Goal: Task Accomplishment & Management: Use online tool/utility

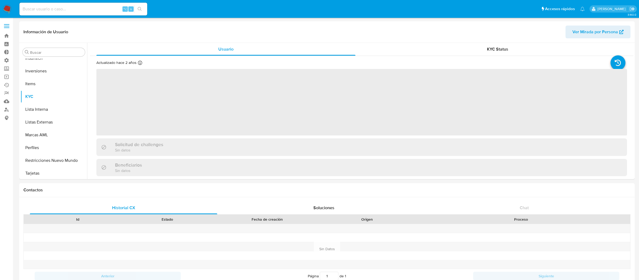
scroll to position [250, 0]
click at [6, 26] on span at bounding box center [6, 26] width 5 height 1
click at [0, 0] on input "checkbox" at bounding box center [0, 0] width 0 height 0
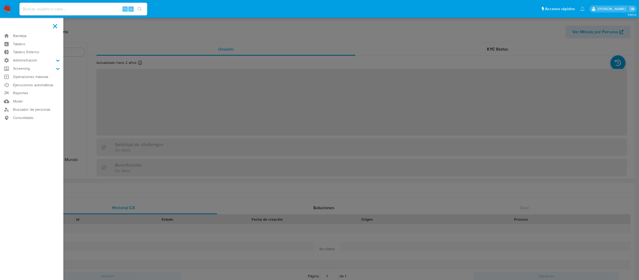
select select "10"
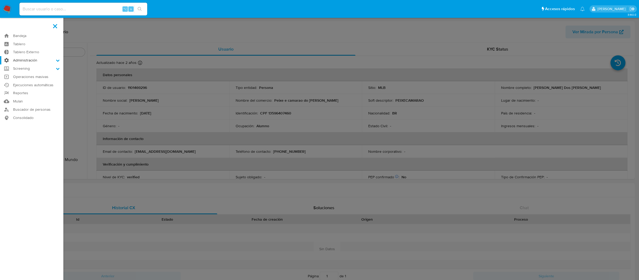
click at [26, 58] on label "Administración" at bounding box center [31, 60] width 63 height 8
click at [0, 0] on input "Administración" at bounding box center [0, 0] width 0 height 0
click at [32, 70] on link "Reglas" at bounding box center [31, 67] width 63 height 7
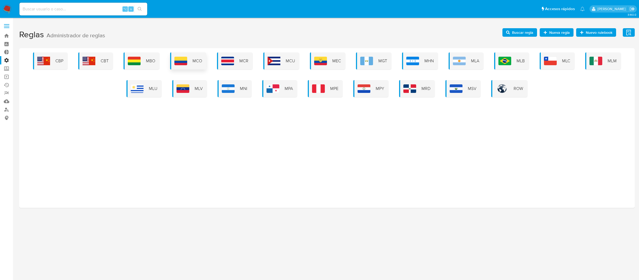
click at [205, 66] on div "MCO" at bounding box center [188, 60] width 36 height 17
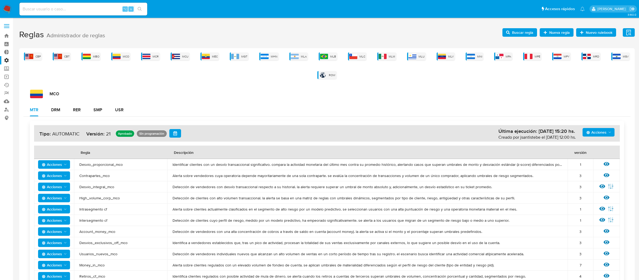
click at [59, 117] on div "Acciones Última ejecución: [DATE] 15:20 hs. Creado por jsantistebe el [DATE] 12…" at bounding box center [326, 204] width 607 height 174
click at [57, 112] on div "DRM" at bounding box center [55, 110] width 9 height 4
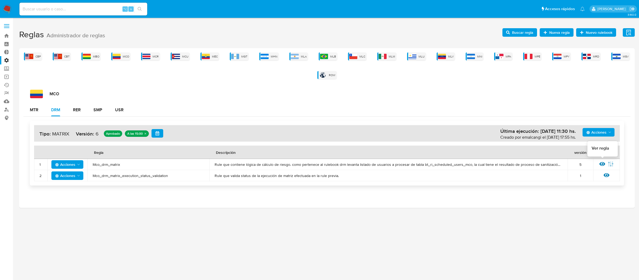
click at [600, 164] on icon at bounding box center [602, 164] width 6 height 4
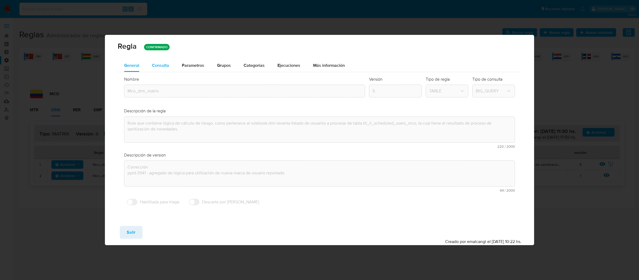
click at [156, 60] on div "Consulta" at bounding box center [160, 65] width 17 height 13
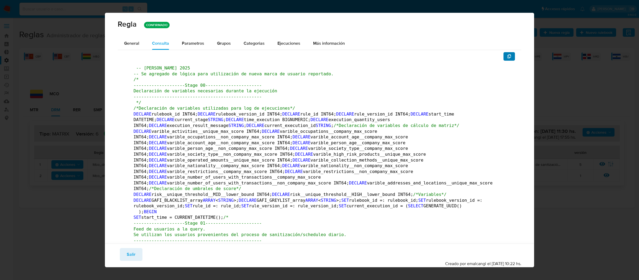
click at [511, 57] on icon "button" at bounding box center [509, 56] width 4 height 4
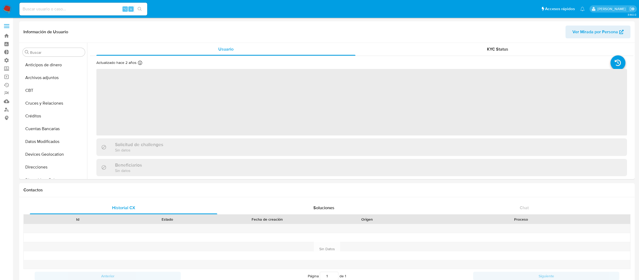
select select "10"
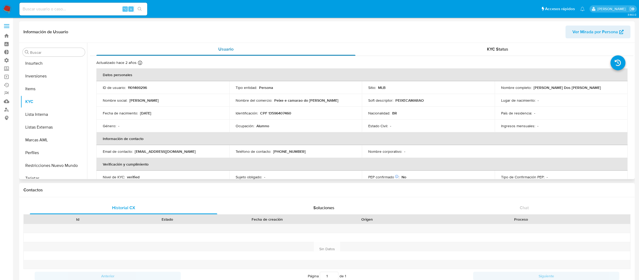
scroll to position [250, 0]
click at [5, 28] on span at bounding box center [6, 27] width 5 height 1
click at [0, 0] on input "checkbox" at bounding box center [0, 0] width 0 height 0
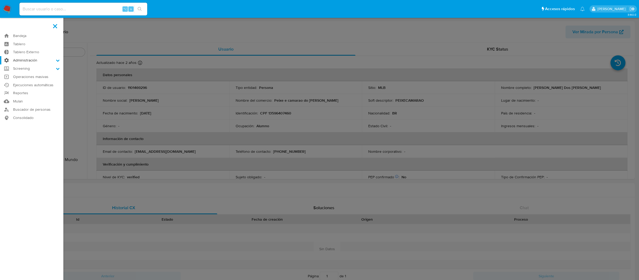
click at [18, 64] on label "Administración" at bounding box center [31, 60] width 63 height 8
click at [0, 0] on input "Administración" at bounding box center [0, 0] width 0 height 0
click at [24, 69] on link "Reglas" at bounding box center [31, 67] width 63 height 7
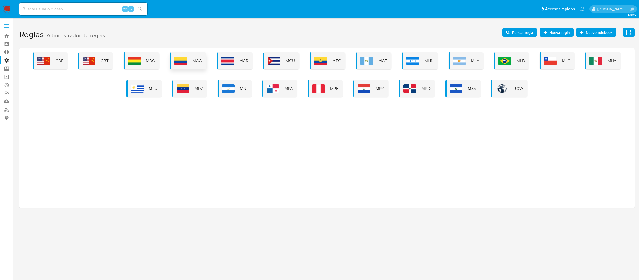
click at [187, 56] on div "MCO" at bounding box center [188, 60] width 36 height 17
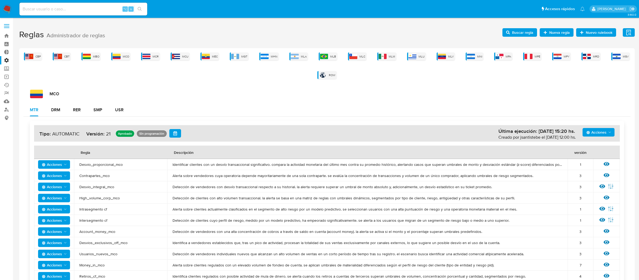
click at [54, 117] on div "Acciones Última ejecución: [DATE] 15:20 hs. Creado por jsantistebe el [DATE] 12…" at bounding box center [326, 204] width 607 height 174
click at [55, 113] on div "DRM" at bounding box center [55, 110] width 9 height 13
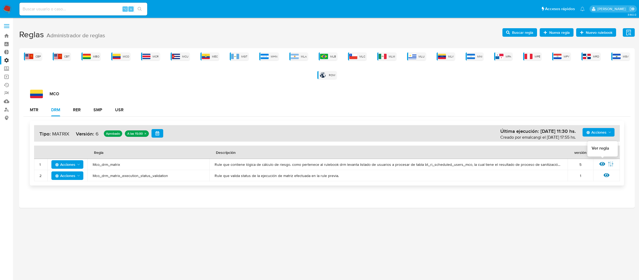
click at [602, 162] on icon at bounding box center [602, 164] width 6 height 4
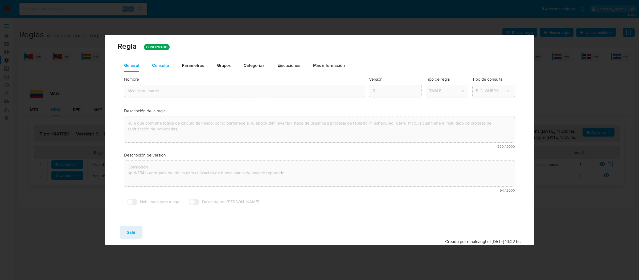
click at [158, 59] on div "Consulta" at bounding box center [160, 65] width 17 height 13
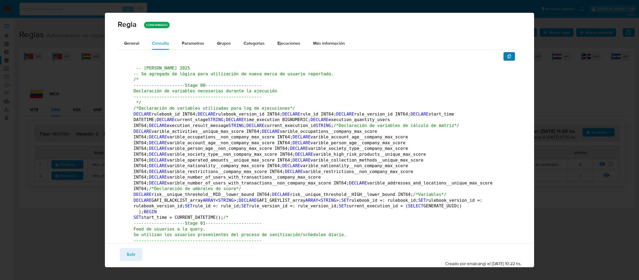
click at [507, 55] on icon "button" at bounding box center [509, 56] width 4 height 4
click at [510, 56] on icon "button" at bounding box center [509, 56] width 4 height 4
